Goal: Task Accomplishment & Management: Complete application form

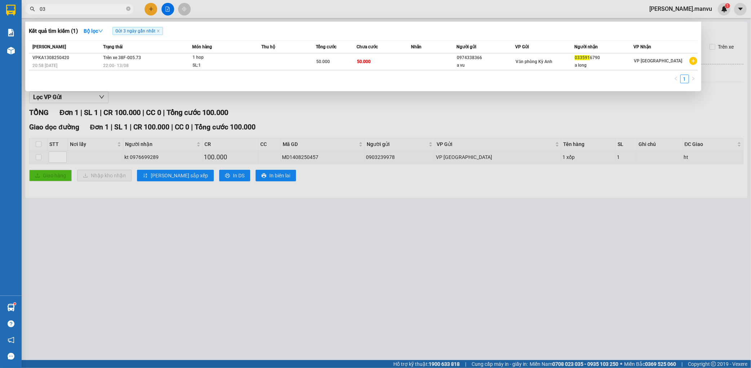
type input "0"
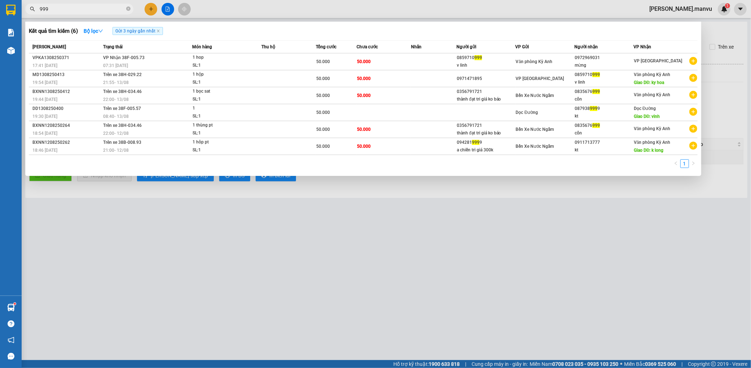
type input "999"
click at [225, 233] on div at bounding box center [375, 184] width 751 height 368
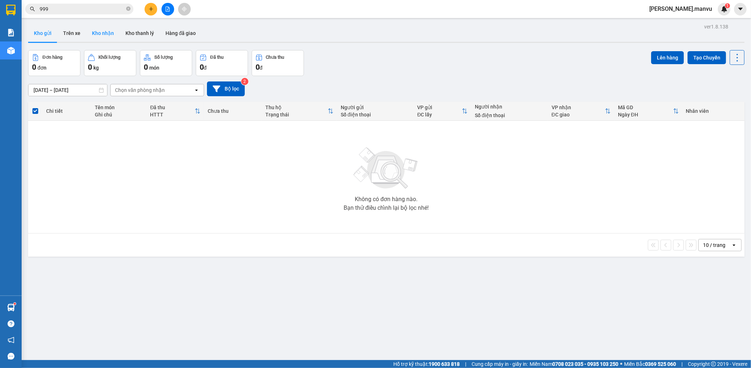
click at [105, 30] on button "Kho nhận" at bounding box center [103, 33] width 34 height 17
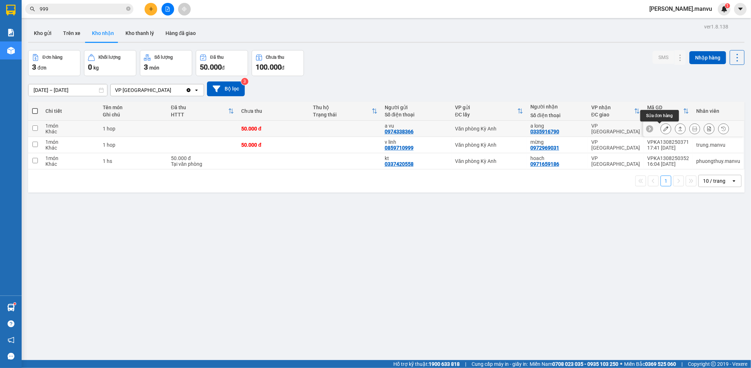
click at [664, 129] on button at bounding box center [666, 129] width 10 height 13
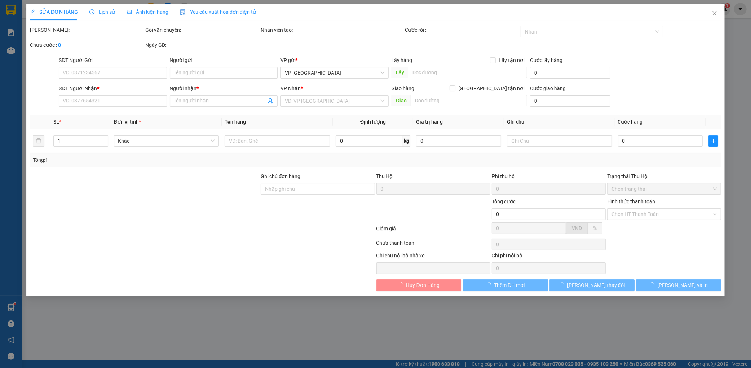
type input "0974338366"
type input "a vu"
type input "0335916790"
type input "a long"
type input "50.000"
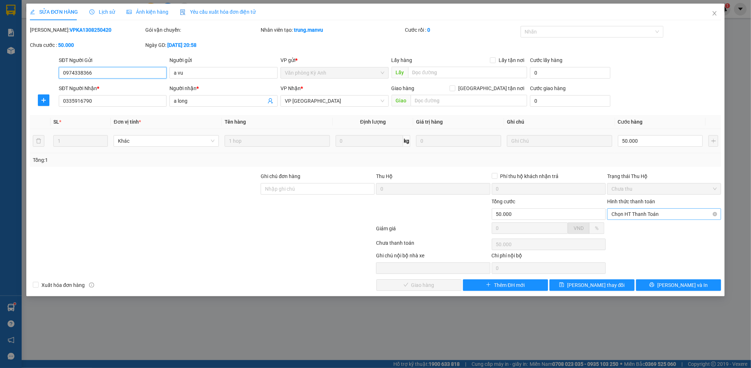
click at [665, 212] on span "Chọn HT Thanh Toán" at bounding box center [664, 214] width 105 height 11
click at [641, 227] on div "Tại văn phòng" at bounding box center [664, 229] width 105 height 8
type input "0"
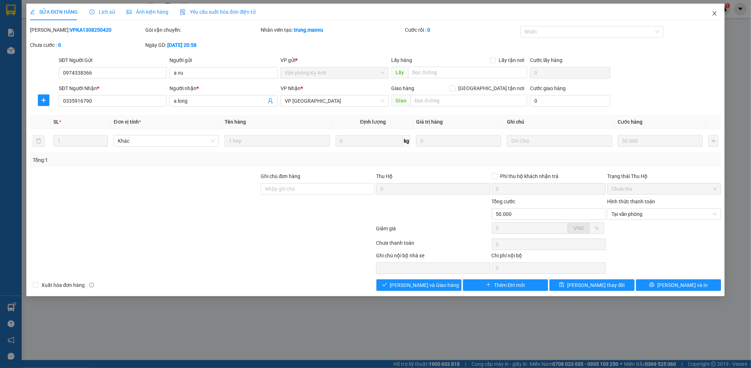
click at [712, 15] on icon "close" at bounding box center [715, 13] width 6 height 6
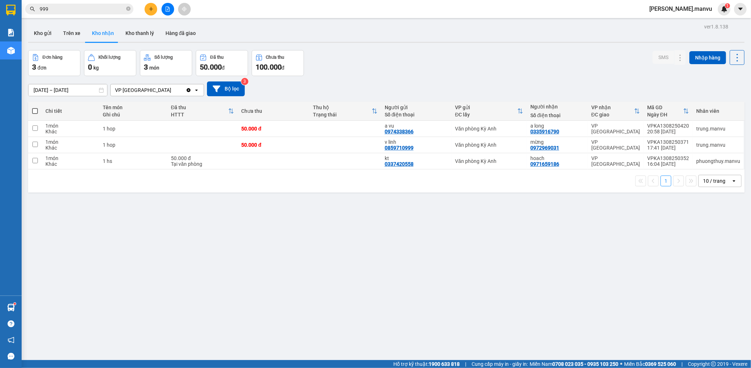
click at [60, 13] on span "999" at bounding box center [79, 9] width 108 height 11
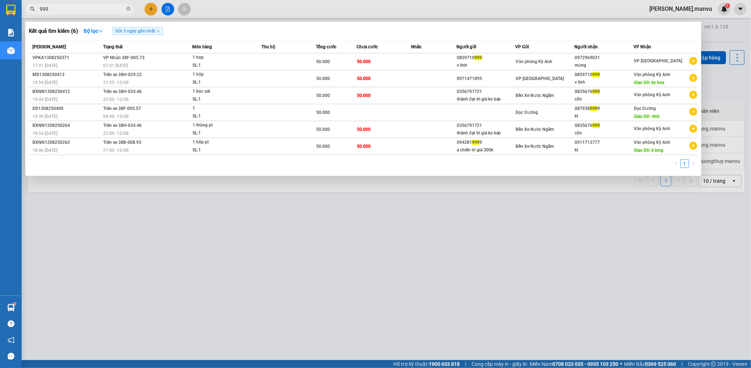
click at [64, 11] on input "999" at bounding box center [82, 9] width 85 height 8
type input "9"
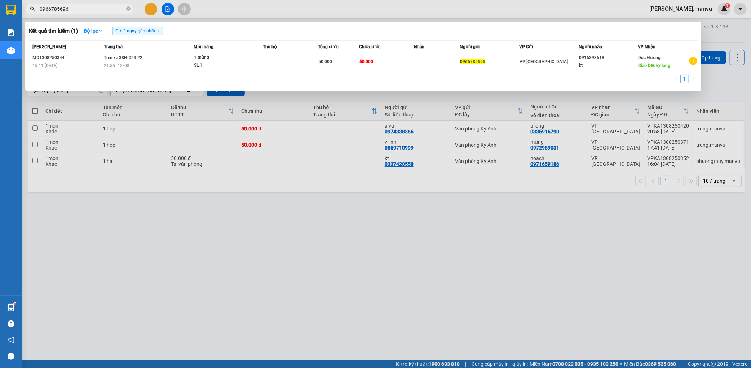
type input "0966785696"
click at [286, 231] on div at bounding box center [375, 184] width 751 height 368
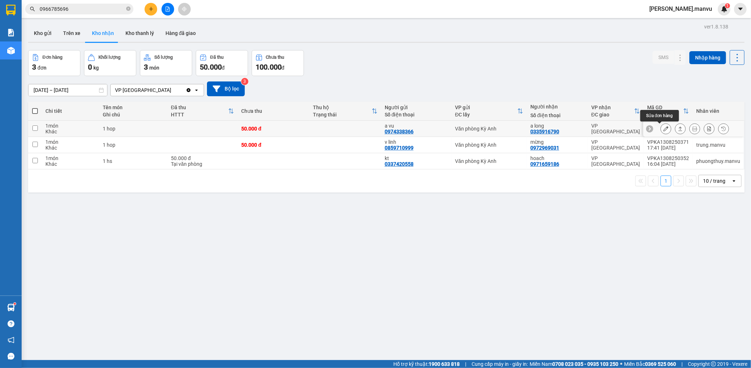
click at [664, 128] on icon at bounding box center [666, 128] width 5 height 5
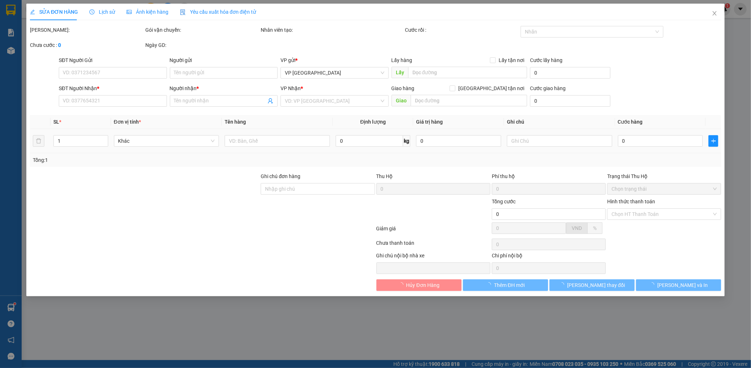
type input "0974338366"
type input "a vu"
type input "0335916790"
type input "a long"
type input "50.000"
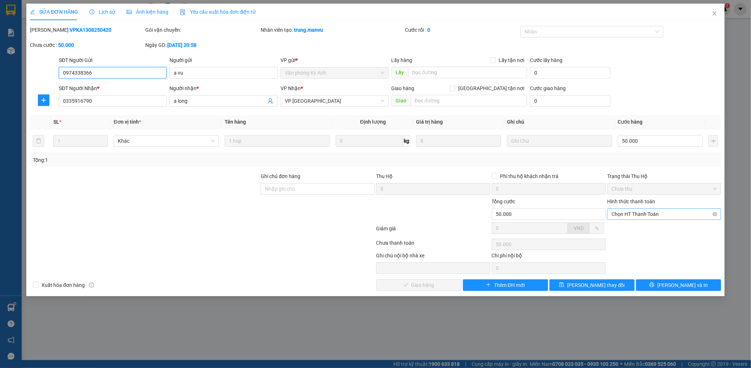
drag, startPoint x: 619, startPoint y: 210, endPoint x: 622, endPoint y: 220, distance: 10.4
click at [619, 211] on span "Chọn HT Thanh Toán" at bounding box center [664, 214] width 105 height 11
click at [624, 227] on div "Tại văn phòng" at bounding box center [664, 229] width 105 height 8
type input "0"
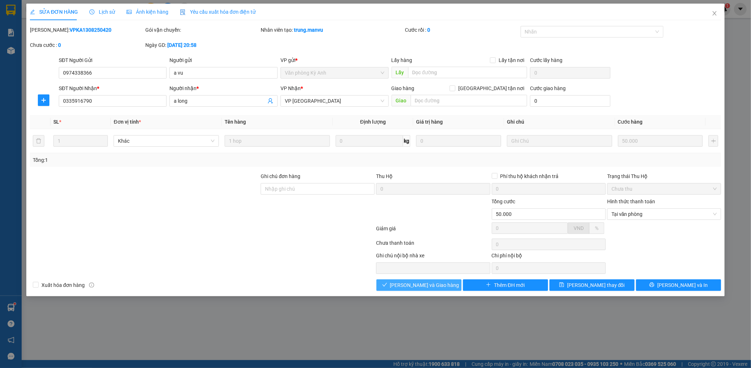
click at [422, 285] on span "[PERSON_NAME] và Giao hàng" at bounding box center [424, 285] width 69 height 8
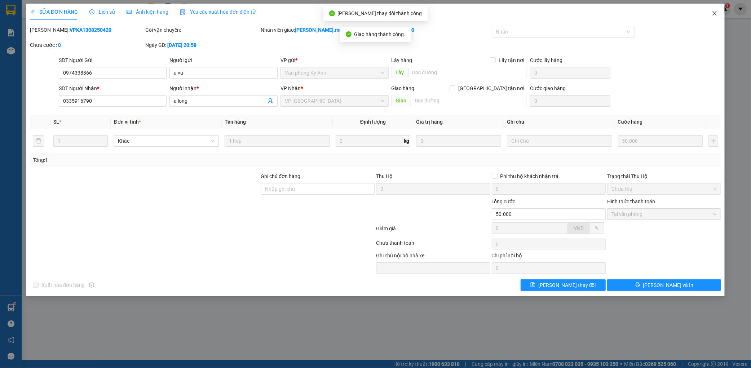
click at [714, 13] on icon "close" at bounding box center [715, 13] width 6 height 6
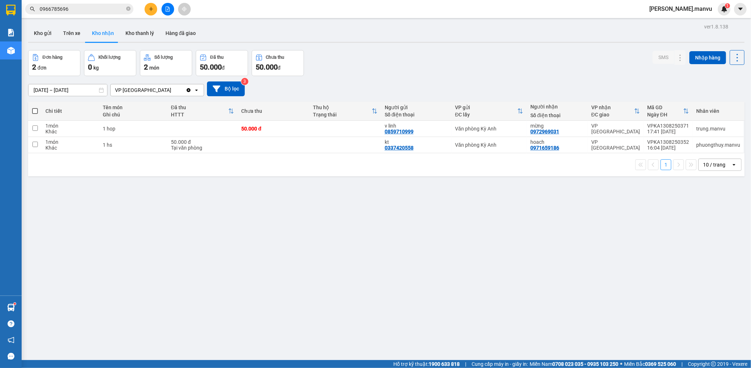
click at [101, 1] on div "Kết quả tìm kiếm ( 1 ) Bộ lọc Gửi 3 ngày gần nhất Mã ĐH Trạng thái Món hàng Thu…" at bounding box center [375, 9] width 751 height 18
click at [96, 7] on input "0966785696" at bounding box center [82, 9] width 85 height 8
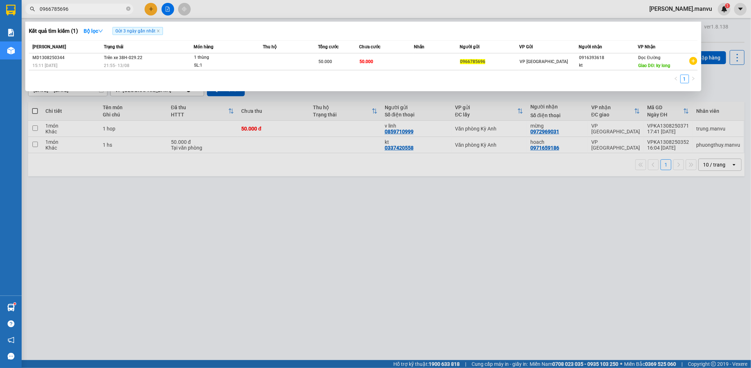
click at [318, 231] on div at bounding box center [375, 184] width 751 height 368
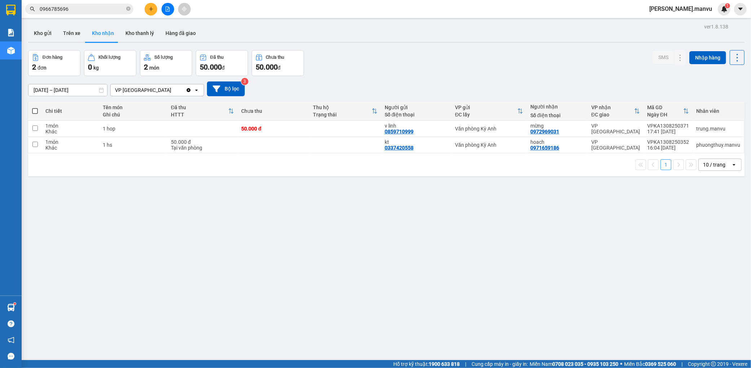
click at [97, 6] on input "0966785696" at bounding box center [82, 9] width 85 height 8
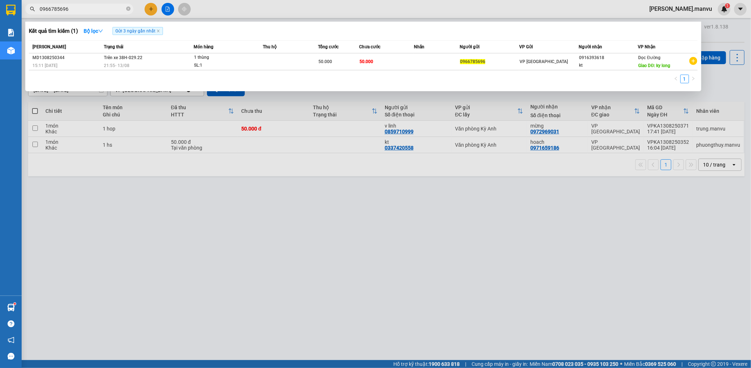
click at [351, 213] on div at bounding box center [375, 184] width 751 height 368
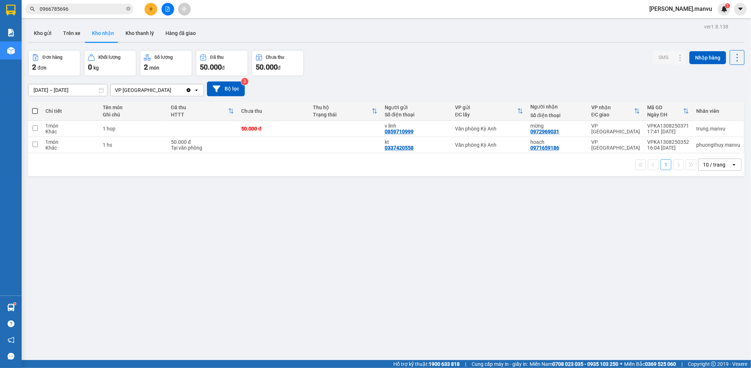
click at [89, 12] on input "0966785696" at bounding box center [82, 9] width 85 height 8
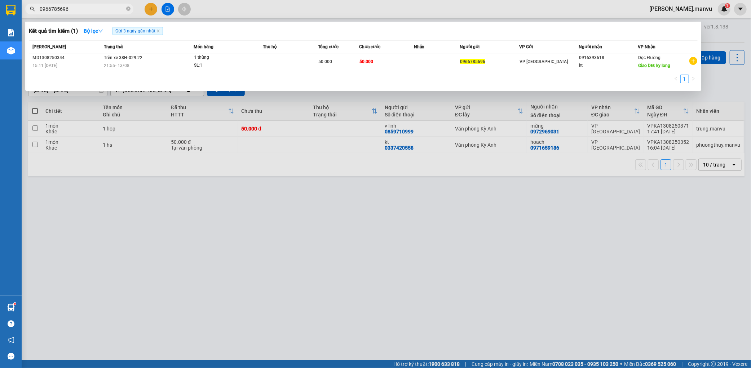
drag, startPoint x: 349, startPoint y: 180, endPoint x: 186, endPoint y: 88, distance: 186.2
click at [346, 170] on div at bounding box center [375, 184] width 751 height 368
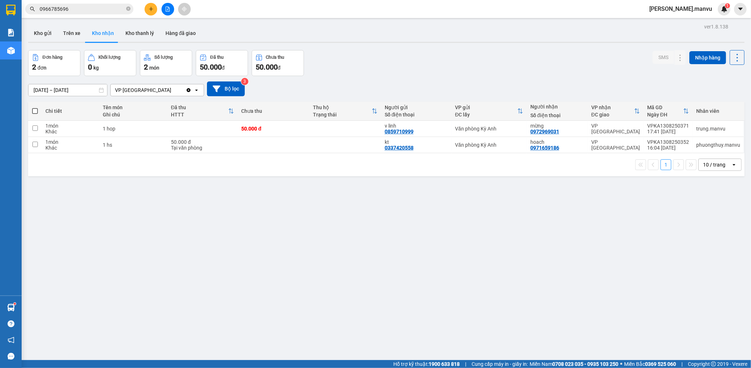
click at [109, 8] on input "0966785696" at bounding box center [82, 9] width 85 height 8
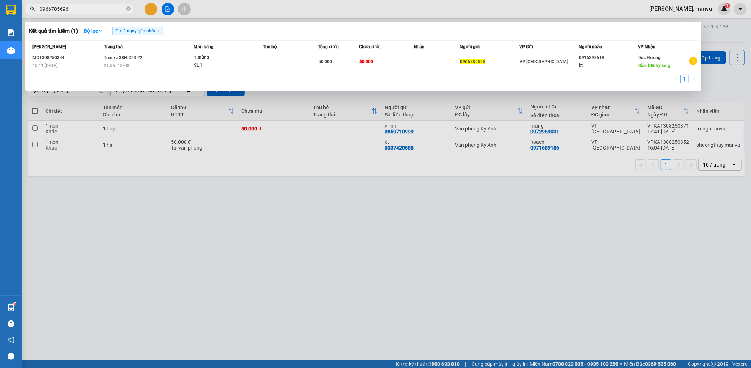
click at [210, 178] on div at bounding box center [375, 184] width 751 height 368
click at [84, 11] on input "0966785696" at bounding box center [82, 9] width 85 height 8
click at [177, 180] on div at bounding box center [375, 184] width 751 height 368
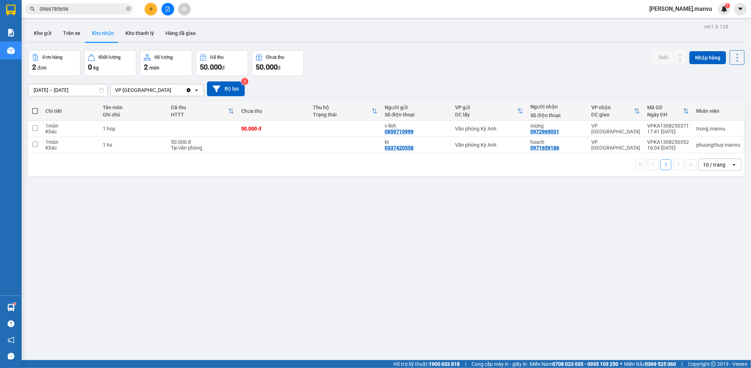
click at [99, 10] on input "0966785696" at bounding box center [82, 9] width 85 height 8
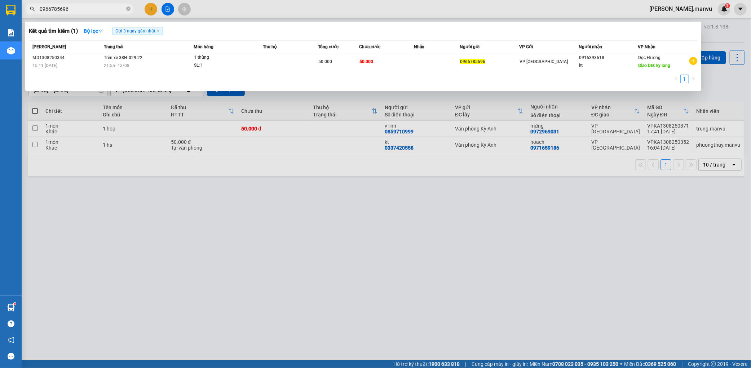
drag, startPoint x: 144, startPoint y: 181, endPoint x: 102, endPoint y: 70, distance: 119.0
click at [143, 177] on div at bounding box center [375, 184] width 751 height 368
click at [89, 10] on input "0966785696" at bounding box center [82, 9] width 85 height 8
click at [398, 210] on div at bounding box center [375, 184] width 751 height 368
click at [89, 10] on input "0966785696" at bounding box center [82, 9] width 85 height 8
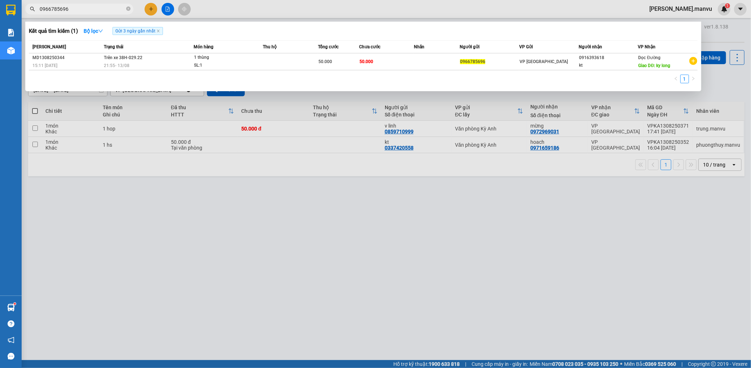
click at [368, 241] on div at bounding box center [375, 184] width 751 height 368
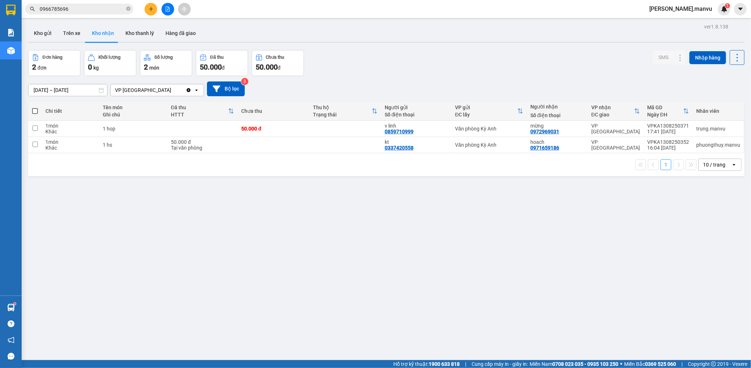
click at [87, 12] on input "0966785696" at bounding box center [82, 9] width 85 height 8
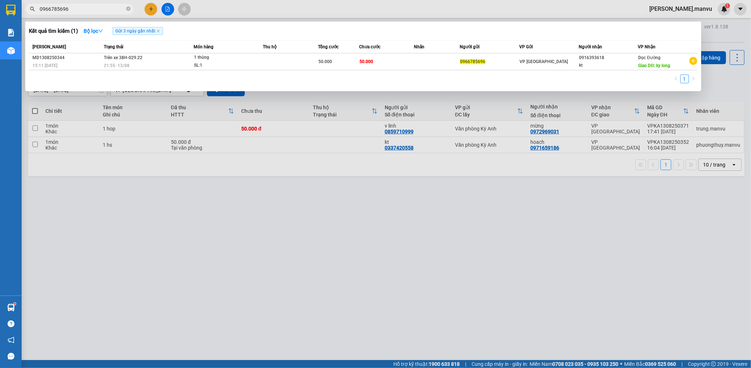
click at [211, 228] on div at bounding box center [375, 184] width 751 height 368
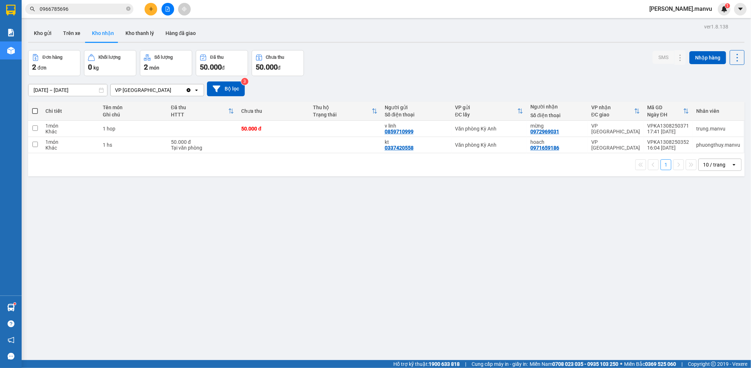
click at [92, 9] on input "0966785696" at bounding box center [82, 9] width 85 height 8
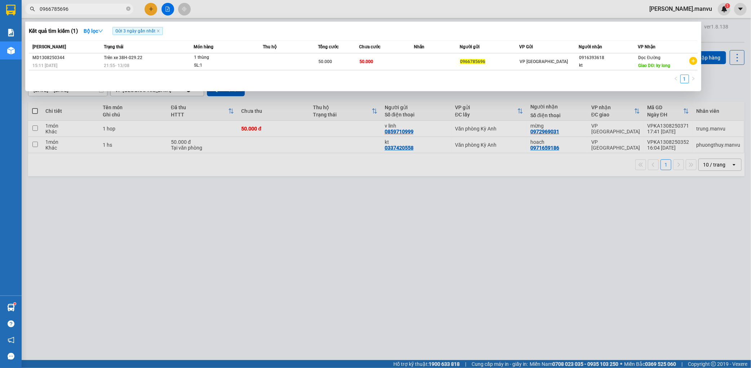
click at [153, 168] on div at bounding box center [375, 184] width 751 height 368
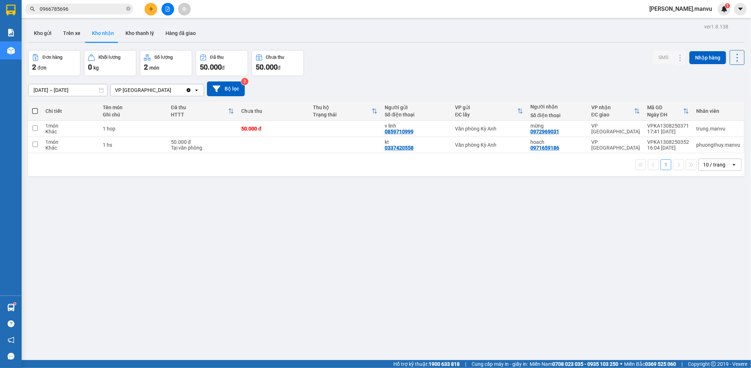
click at [94, 13] on span "0966785696" at bounding box center [79, 9] width 108 height 11
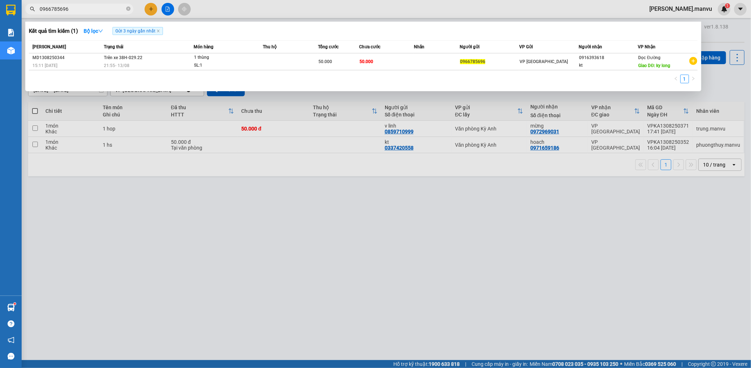
click at [221, 244] on div at bounding box center [375, 184] width 751 height 368
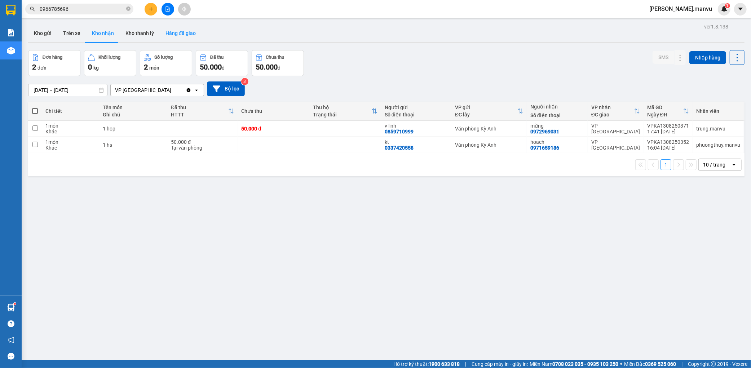
click at [174, 38] on button "Hàng đã giao" at bounding box center [181, 33] width 42 height 17
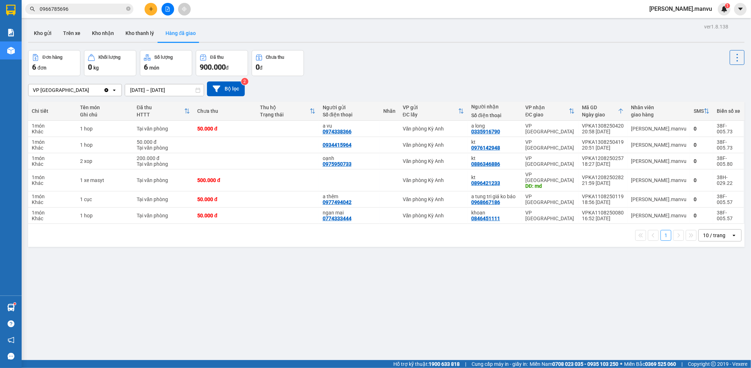
click at [83, 7] on input "0966785696" at bounding box center [82, 9] width 85 height 8
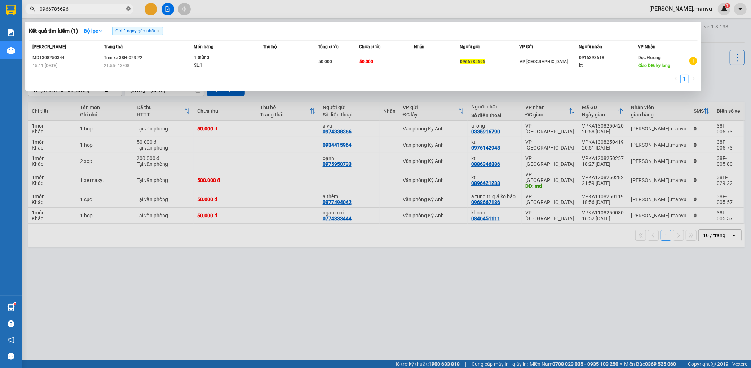
click at [126, 9] on icon "close-circle" at bounding box center [128, 8] width 4 height 4
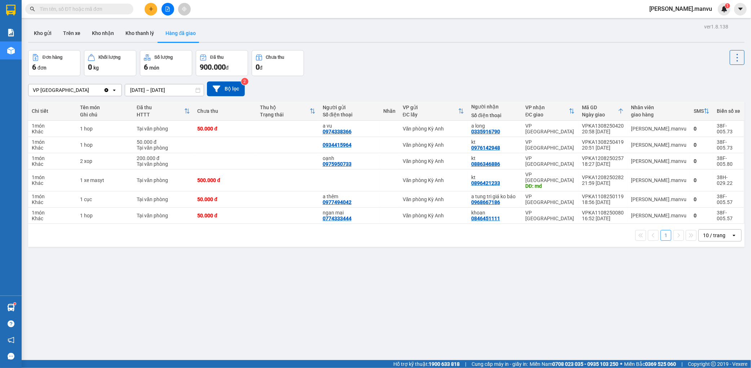
click at [122, 8] on input "text" at bounding box center [82, 9] width 85 height 8
click at [30, 31] on button "Kho gửi" at bounding box center [42, 33] width 29 height 17
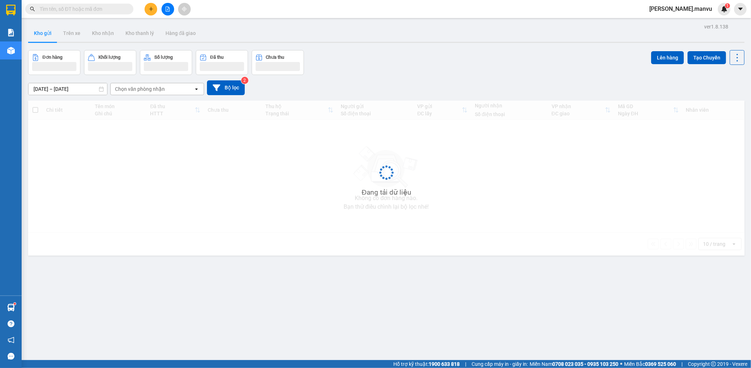
click at [94, 5] on input "text" at bounding box center [82, 9] width 85 height 8
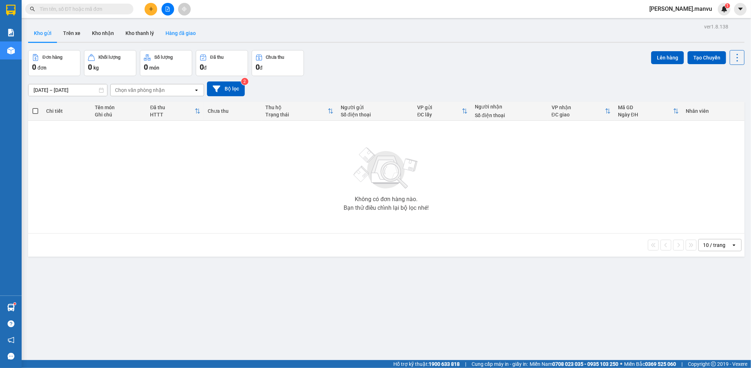
click at [177, 31] on button "Hàng đã giao" at bounding box center [181, 33] width 42 height 17
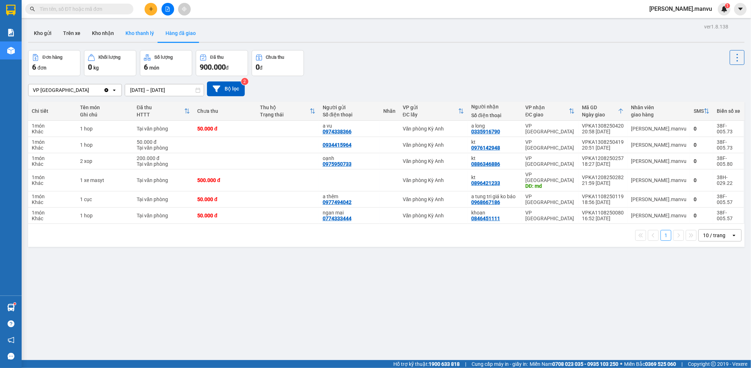
click at [132, 35] on button "Kho thanh lý" at bounding box center [140, 33] width 40 height 17
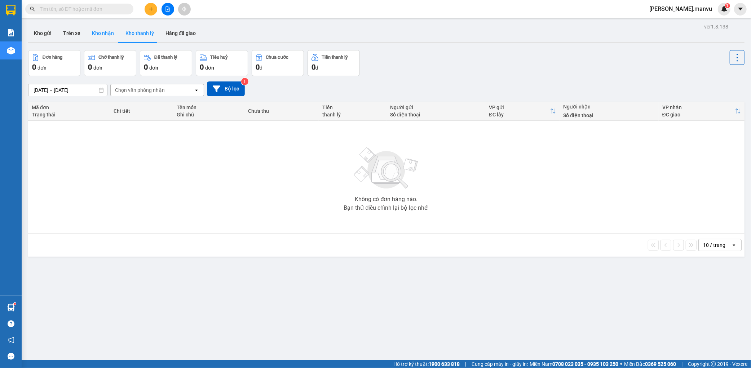
click at [103, 40] on button "Kho nhận" at bounding box center [103, 33] width 34 height 17
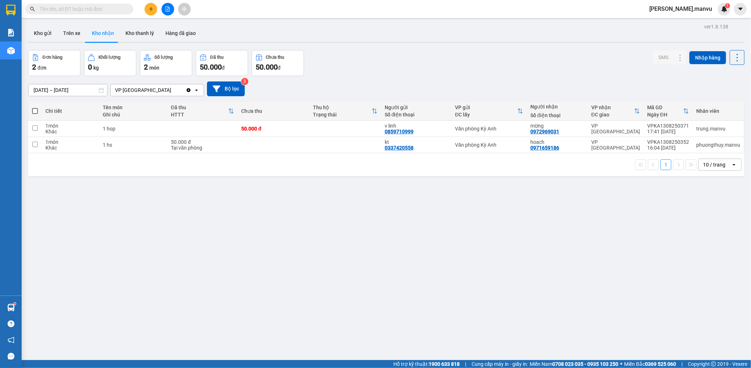
click at [100, 14] on div "Kết quả tìm kiếm ( 1 ) Bộ lọc Gửi 3 ngày gần nhất Mã ĐH Trạng thái Món hàng Thu…" at bounding box center [70, 9] width 141 height 13
click at [100, 12] on input "text" at bounding box center [82, 9] width 85 height 8
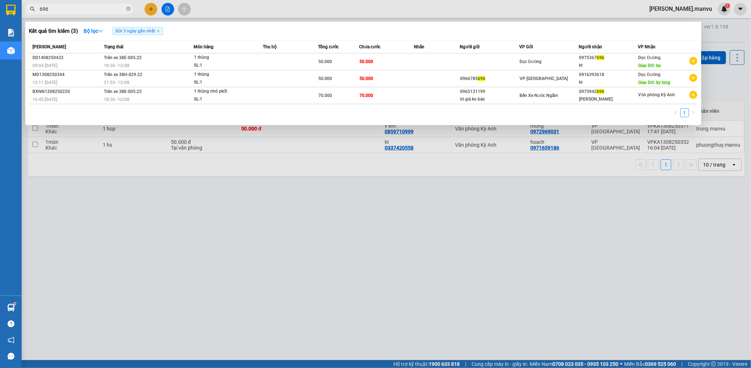
type input "696"
click at [150, 13] on div at bounding box center [375, 184] width 751 height 368
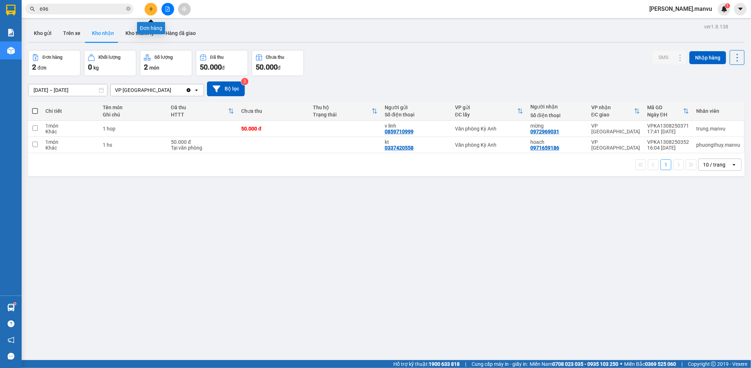
click at [150, 9] on icon "plus" at bounding box center [151, 8] width 5 height 5
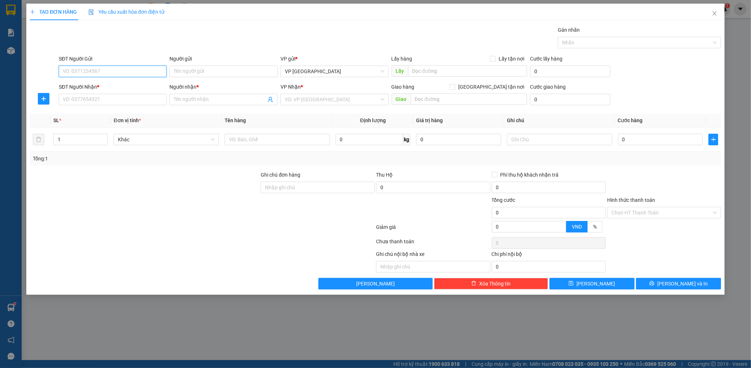
click at [91, 67] on input "SĐT Người Gửi" at bounding box center [113, 72] width 108 height 12
click at [109, 81] on div "0855471379" at bounding box center [113, 86] width 108 height 12
type input "0855471379"
click at [110, 100] on input "SĐT Người Nhận *" at bounding box center [113, 100] width 108 height 12
click at [114, 117] on div "0917686669 - a thành" at bounding box center [113, 114] width 100 height 8
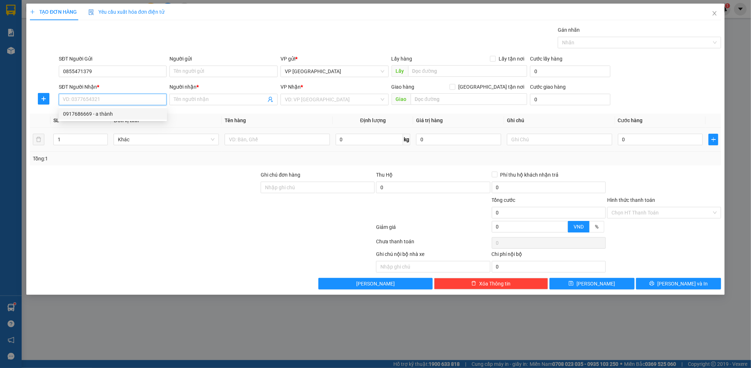
type input "0917686669"
type input "a thành"
type input "kỳ liên"
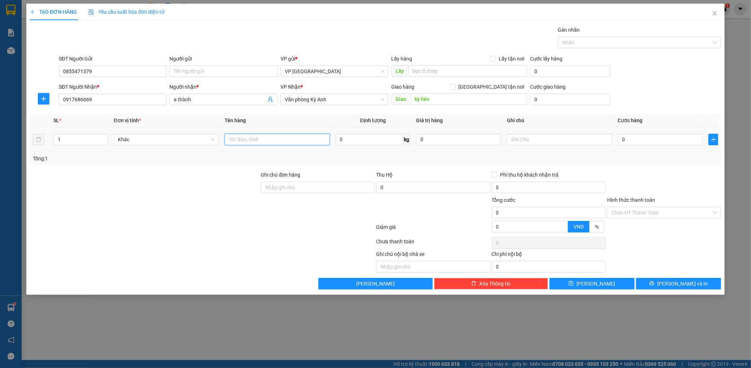
click at [274, 136] on input "text" at bounding box center [277, 140] width 105 height 12
type input "5 thùng"
drag, startPoint x: 649, startPoint y: 135, endPoint x: 638, endPoint y: 127, distance: 13.6
click at [649, 134] on input "0" at bounding box center [660, 140] width 85 height 12
type input "3"
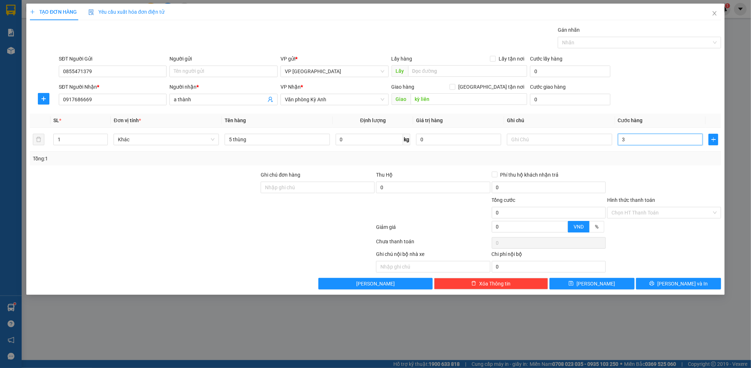
type input "3"
type input "30"
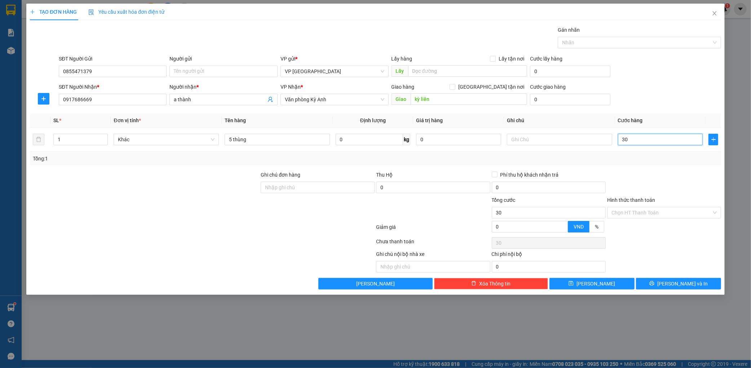
type input "300"
type input "3.000"
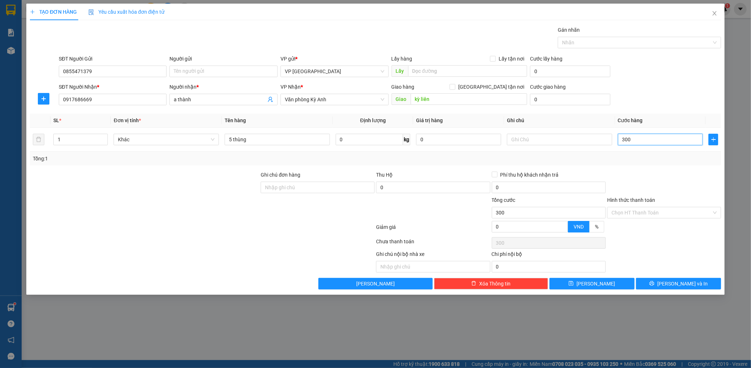
type input "3.000"
type input "30.000"
type input "300.000"
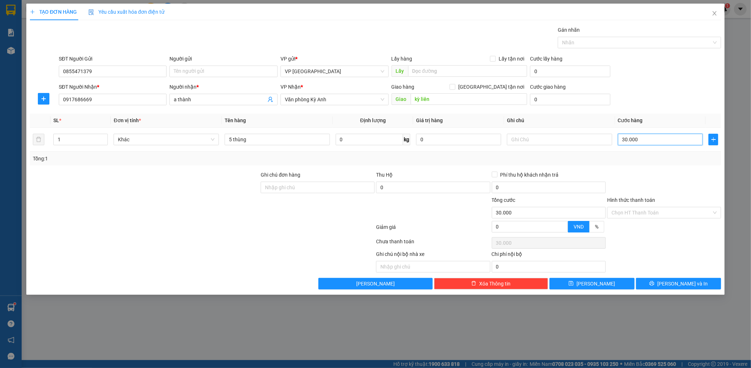
type input "300.000"
type input "3.000.000"
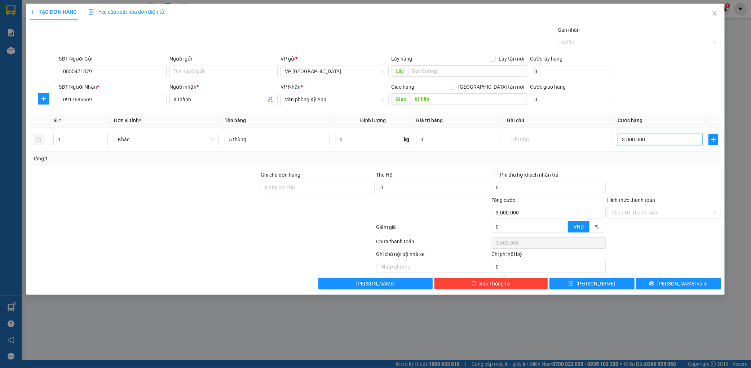
type input "300.000"
click at [665, 98] on div "SĐT Người Nhận * 0917686669 Người nhận * a thành VP Nhận * Văn phòng Kỳ Anh Gia…" at bounding box center [389, 95] width 665 height 25
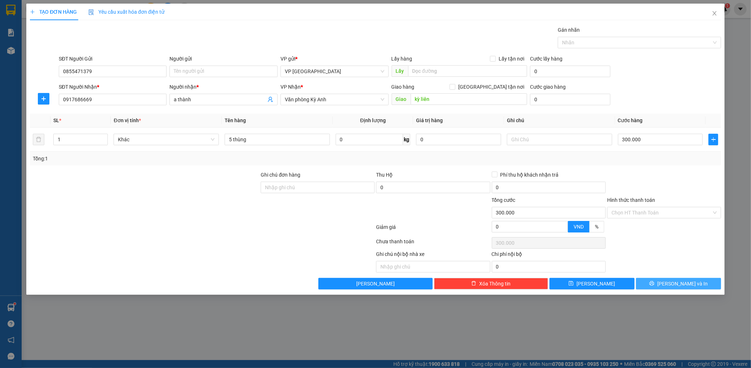
click at [680, 282] on span "[PERSON_NAME] và In" at bounding box center [683, 284] width 50 height 8
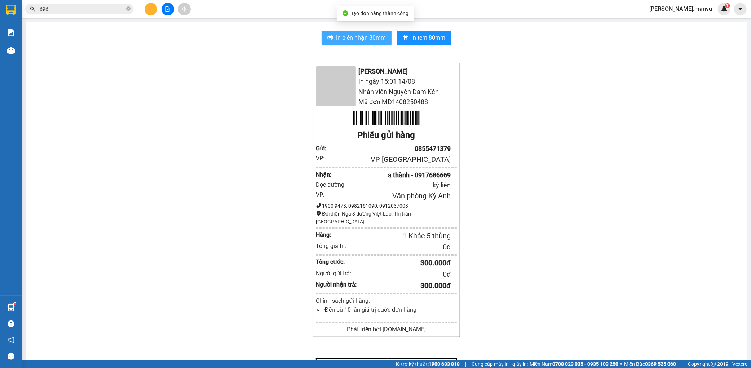
click at [344, 42] on span "In biên nhận 80mm" at bounding box center [361, 37] width 50 height 9
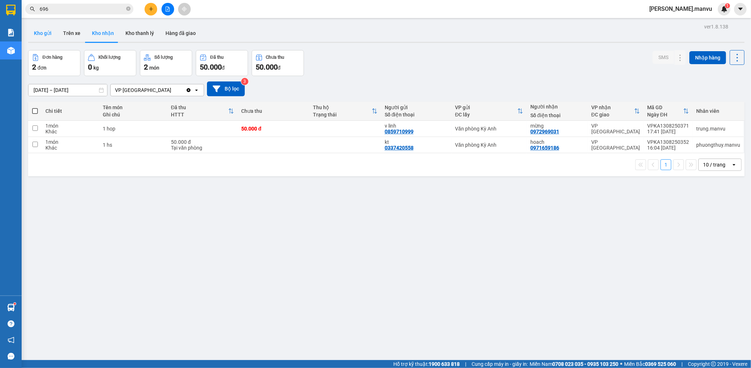
click at [45, 31] on button "Kho gửi" at bounding box center [42, 33] width 29 height 17
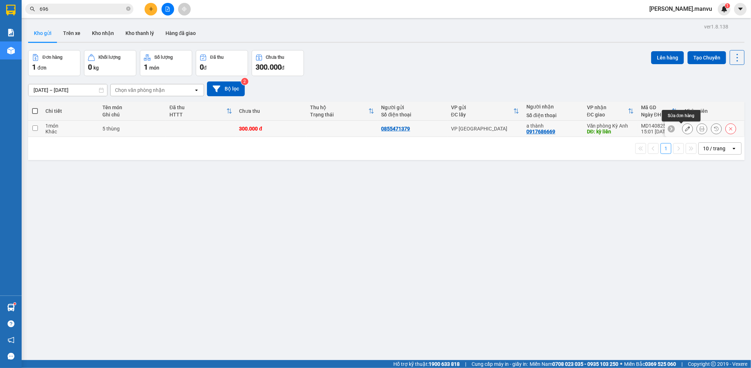
click at [683, 126] on button at bounding box center [688, 129] width 10 height 13
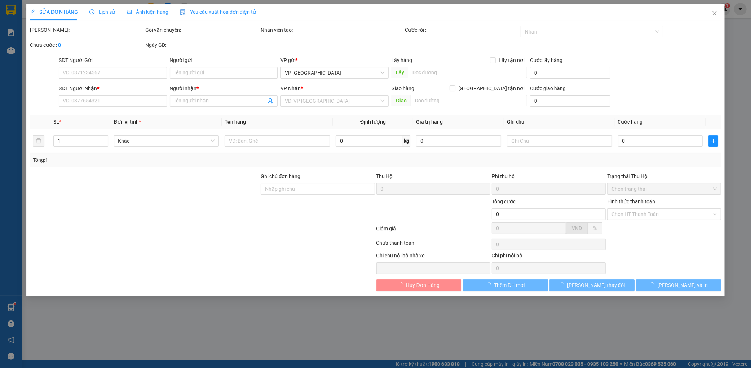
type input "0855471379"
type input "0917686669"
type input "a thành"
type input "kỳ liên"
type input "300.000"
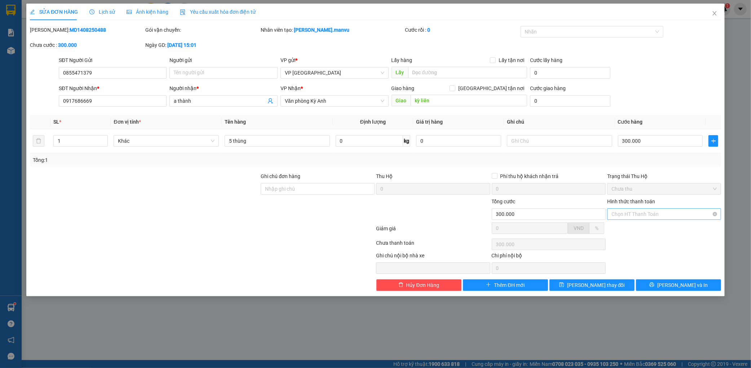
click at [650, 219] on input "Hình thức thanh toán" at bounding box center [662, 214] width 100 height 11
click at [640, 226] on div "Tại văn phòng" at bounding box center [664, 229] width 105 height 8
type input "0"
click at [611, 280] on button "[PERSON_NAME] thay đổi" at bounding box center [592, 286] width 85 height 12
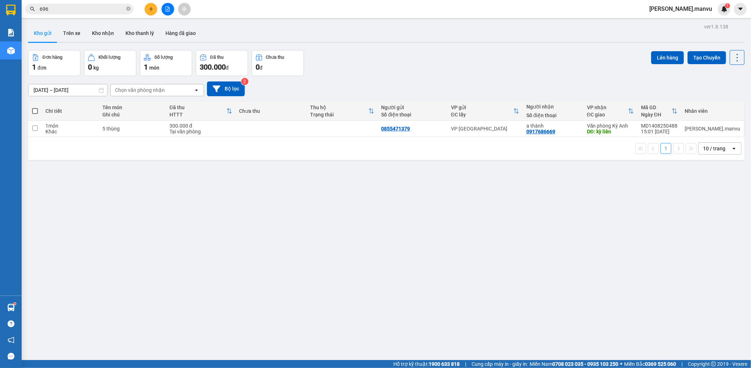
click at [147, 6] on button at bounding box center [151, 9] width 13 height 13
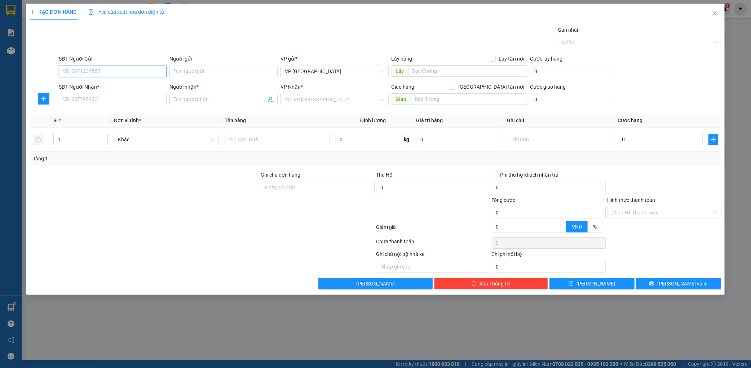
click at [94, 66] on input "SĐT Người Gửi" at bounding box center [113, 72] width 108 height 12
click at [96, 84] on div "0868080178 - tri giá ko báo" at bounding box center [113, 86] width 100 height 8
type input "0868080178"
type input "tri giá ko báo"
type input "0868080178"
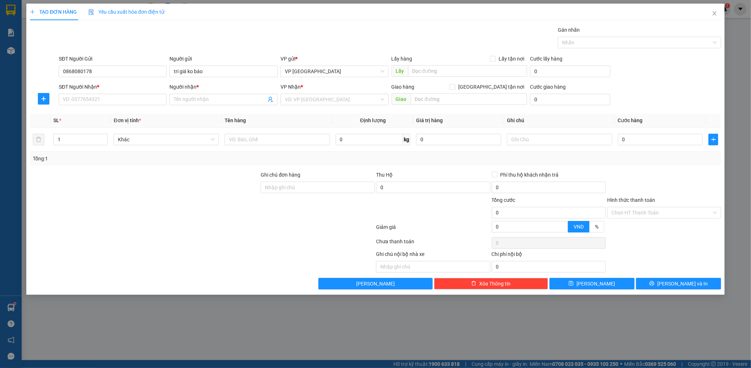
click at [58, 72] on div "SĐT Người Gửi 0868080178" at bounding box center [112, 67] width 111 height 25
drag, startPoint x: 60, startPoint y: 72, endPoint x: 102, endPoint y: 73, distance: 41.9
click at [99, 73] on input "0868080178" at bounding box center [113, 72] width 108 height 12
click at [126, 89] on div "0868080178 - tri giá ko báo" at bounding box center [113, 86] width 100 height 8
click at [128, 88] on div "SĐT Người Nhận *" at bounding box center [113, 87] width 108 height 8
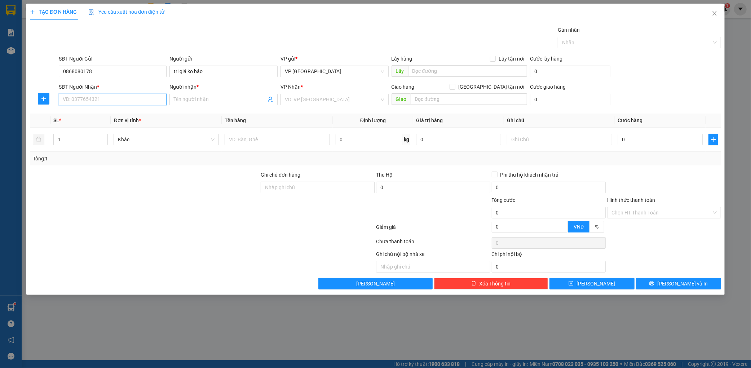
click at [128, 94] on input "SĐT Người Nhận *" at bounding box center [113, 100] width 108 height 12
click at [127, 96] on input "SĐT Người Nhận *" at bounding box center [113, 100] width 108 height 12
click at [117, 115] on div "0869538093 - [PERSON_NAME]" at bounding box center [113, 114] width 100 height 8
type input "0869538093"
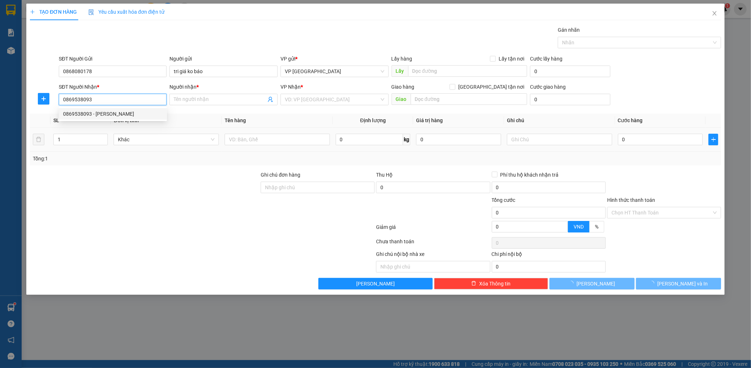
type input "chin gu"
type input "kỳ liên"
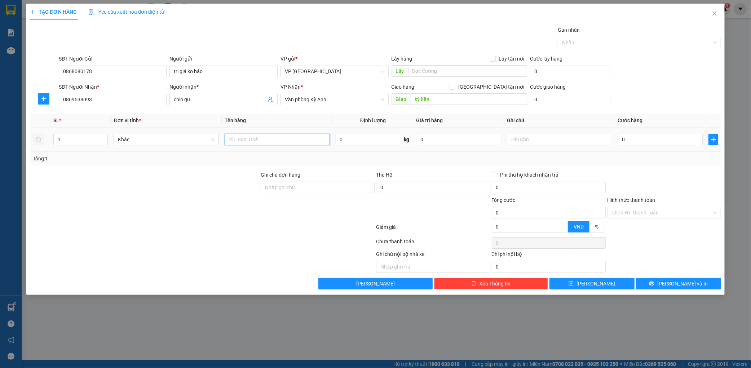
click at [283, 139] on input "text" at bounding box center [277, 140] width 105 height 12
click at [311, 104] on span "Văn phòng Kỳ Anh" at bounding box center [335, 99] width 100 height 11
type input "1 thùg"
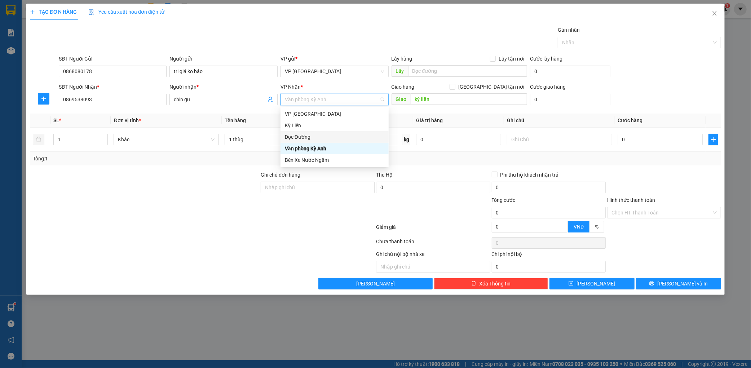
click at [313, 138] on div "Dọc Đường" at bounding box center [335, 137] width 100 height 8
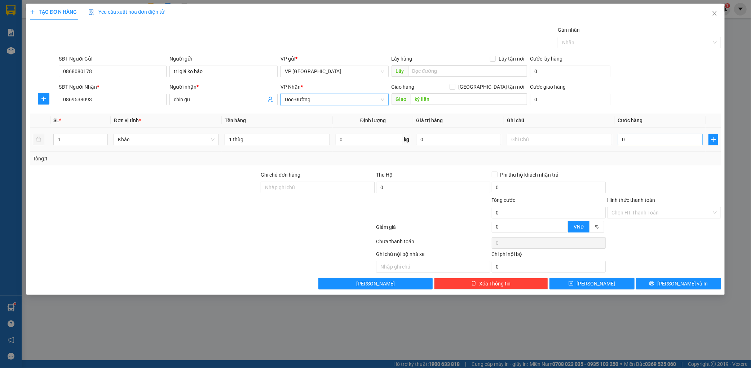
drag, startPoint x: 655, startPoint y: 146, endPoint x: 655, endPoint y: 140, distance: 5.8
click at [655, 142] on div "0" at bounding box center [660, 139] width 85 height 14
click at [655, 140] on input "0" at bounding box center [660, 140] width 85 height 12
type input "5"
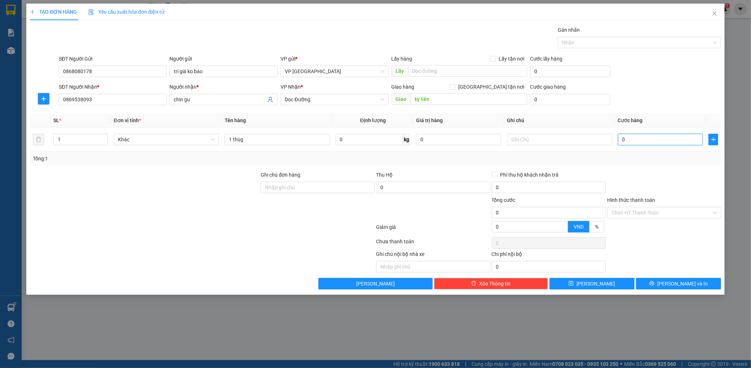
type input "5"
type input "50"
type input "500"
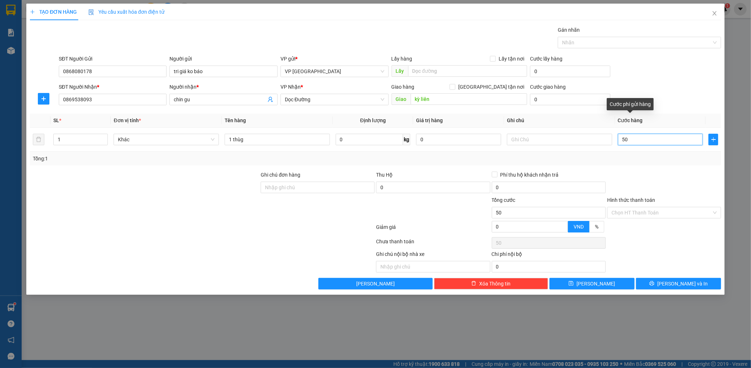
type input "500"
type input "5.000"
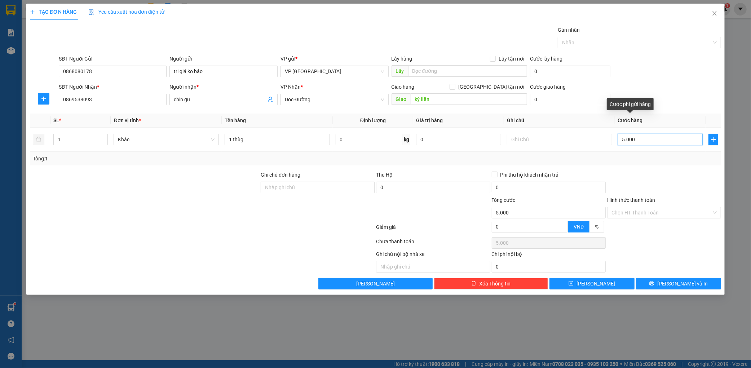
type input "50.000"
type input "500.000"
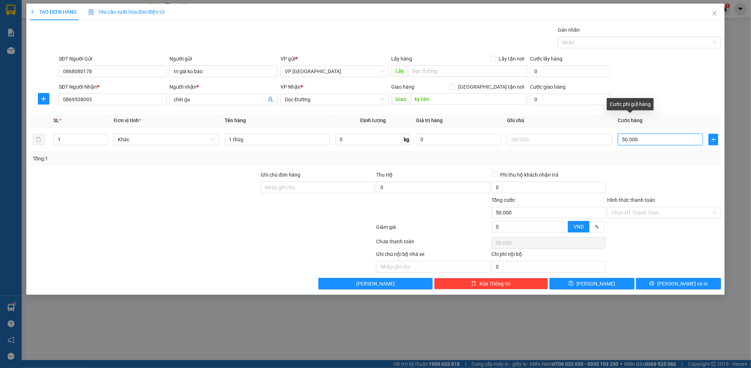
type input "500.000"
type input "50.000"
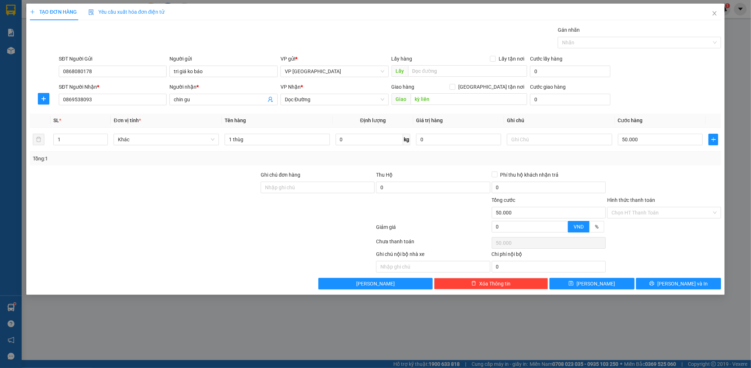
click at [682, 273] on div "Transit Pickup Surcharge Ids Transit Deliver Surcharge Ids Transit Deliver Surc…" at bounding box center [375, 158] width 691 height 264
click at [683, 282] on button "[PERSON_NAME] và In" at bounding box center [678, 284] width 85 height 12
click at [683, 284] on span "[PERSON_NAME] và In" at bounding box center [683, 284] width 50 height 8
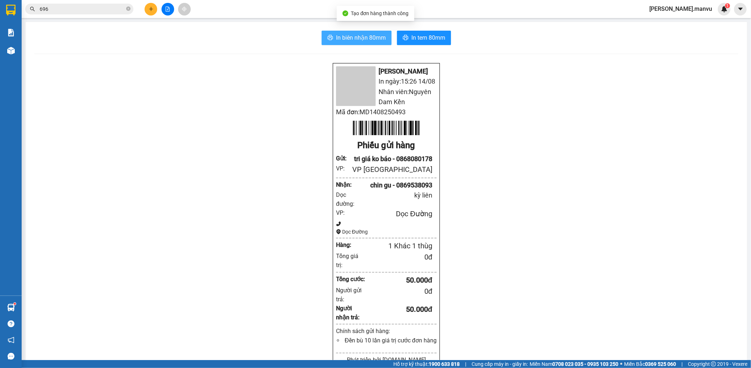
click at [361, 41] on span "In biên nhận 80mm" at bounding box center [361, 37] width 50 height 9
click at [154, 4] on button at bounding box center [151, 9] width 13 height 13
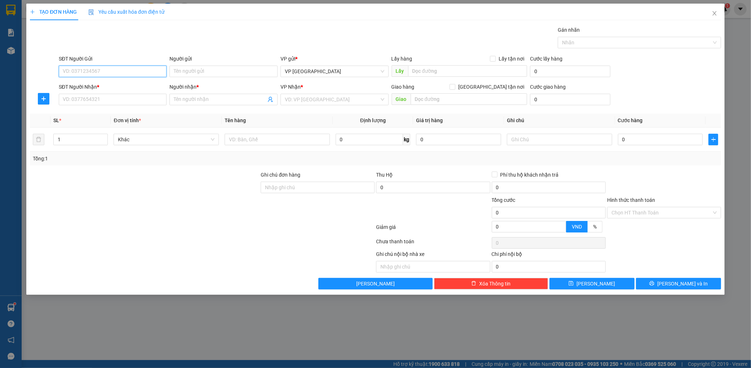
paste input "0868080178"
type input "0868080178"
click at [140, 89] on div "SĐT Người Nhận *" at bounding box center [113, 87] width 108 height 8
click at [140, 94] on input "SĐT Người Nhận *" at bounding box center [113, 100] width 108 height 12
click at [135, 98] on input "SĐT Người Nhận *" at bounding box center [113, 100] width 108 height 12
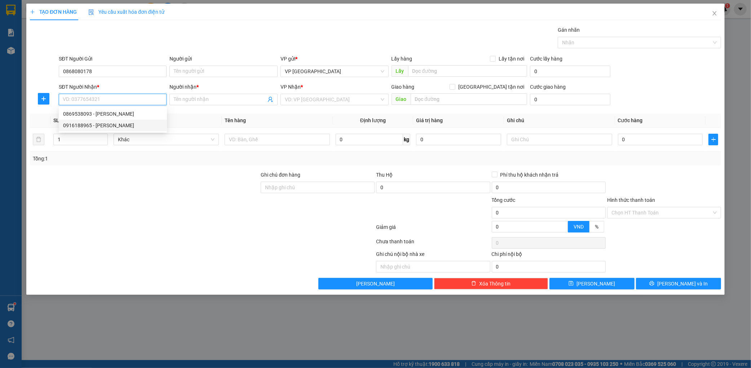
click at [118, 125] on div "0916188965 - [PERSON_NAME]" at bounding box center [113, 126] width 100 height 8
type input "0916188965"
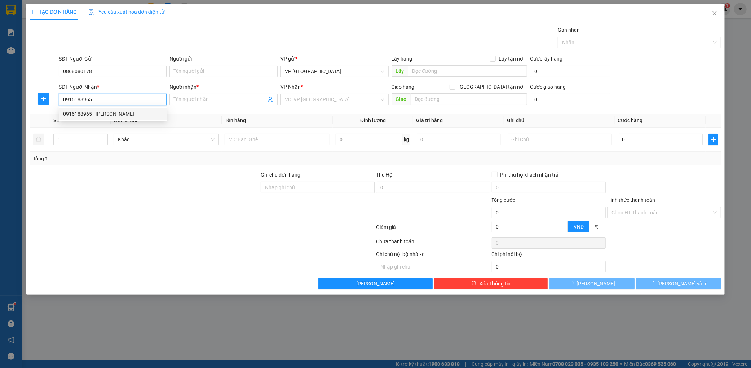
type input "[PERSON_NAME]"
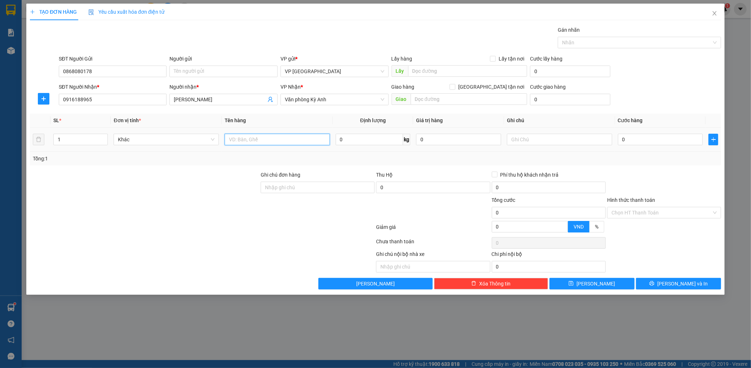
click at [286, 141] on input "text" at bounding box center [277, 140] width 105 height 12
type input "1 thùng"
click at [624, 136] on input "0" at bounding box center [660, 140] width 85 height 12
type input "5"
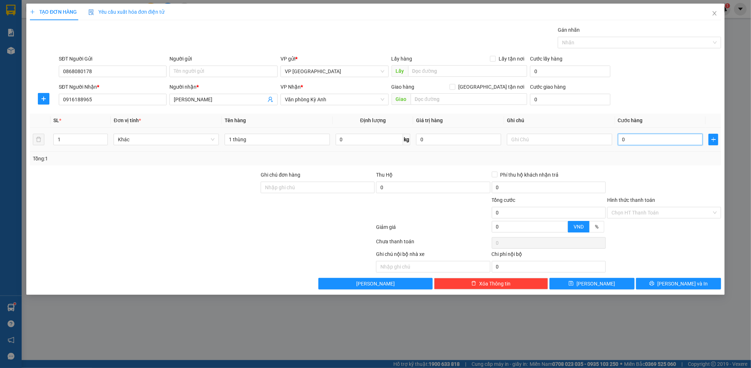
type input "5"
type input "50"
type input "500"
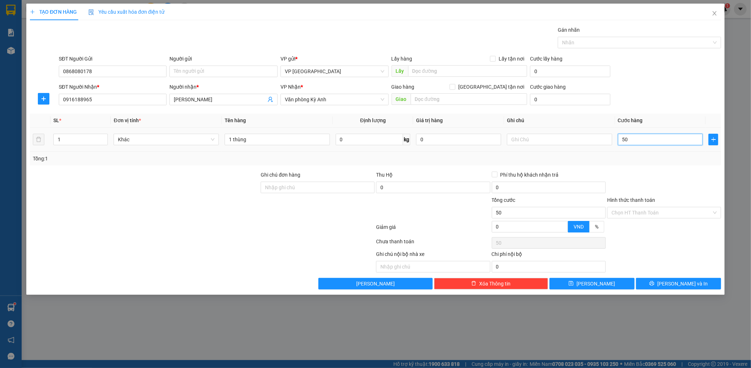
type input "500"
type input "5.000"
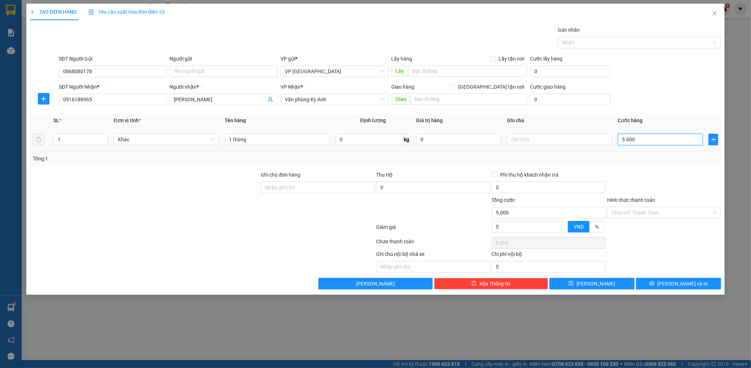
type input "50.000"
drag, startPoint x: 682, startPoint y: 289, endPoint x: 682, endPoint y: 283, distance: 6.1
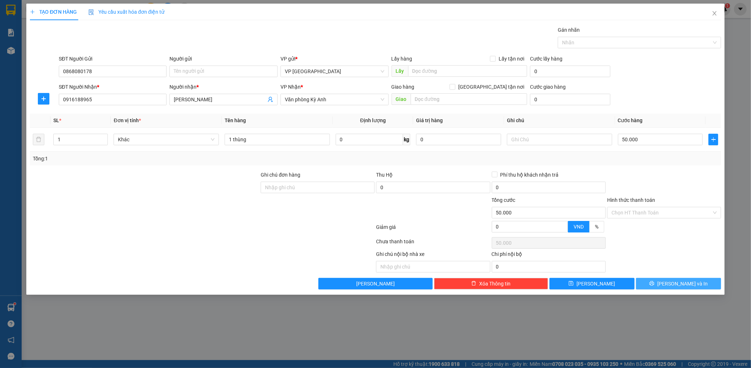
click at [682, 287] on button "[PERSON_NAME] và In" at bounding box center [678, 284] width 85 height 12
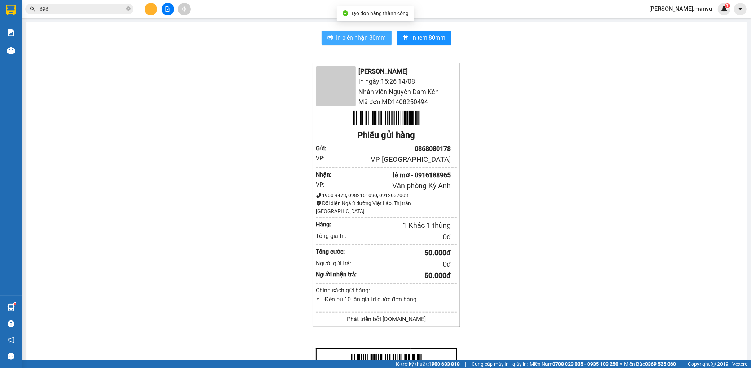
click at [361, 42] on span "In biên nhận 80mm" at bounding box center [361, 37] width 50 height 9
click at [74, 9] on input "696" at bounding box center [82, 9] width 85 height 8
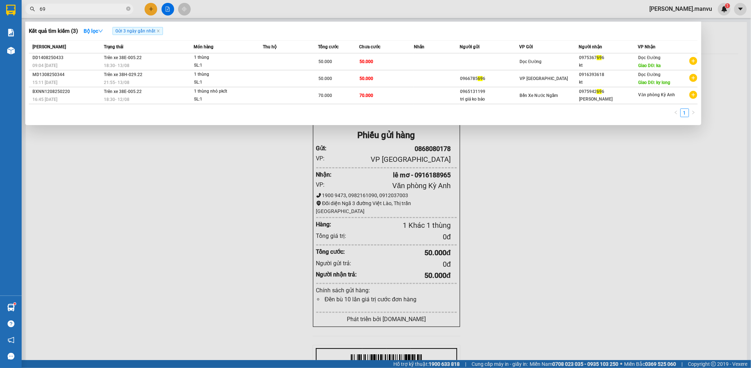
type input "6"
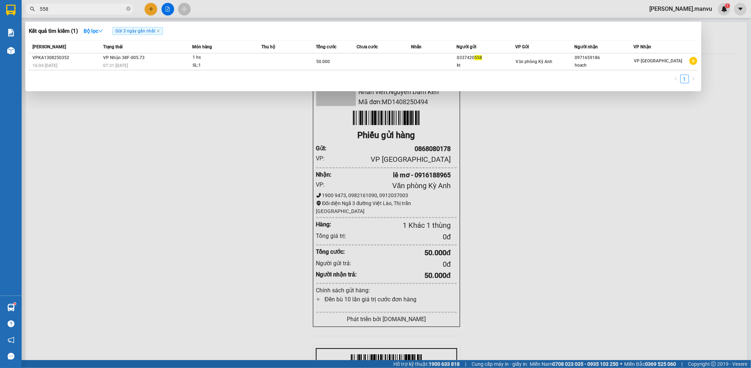
type input "558"
